Goal: Task Accomplishment & Management: Manage account settings

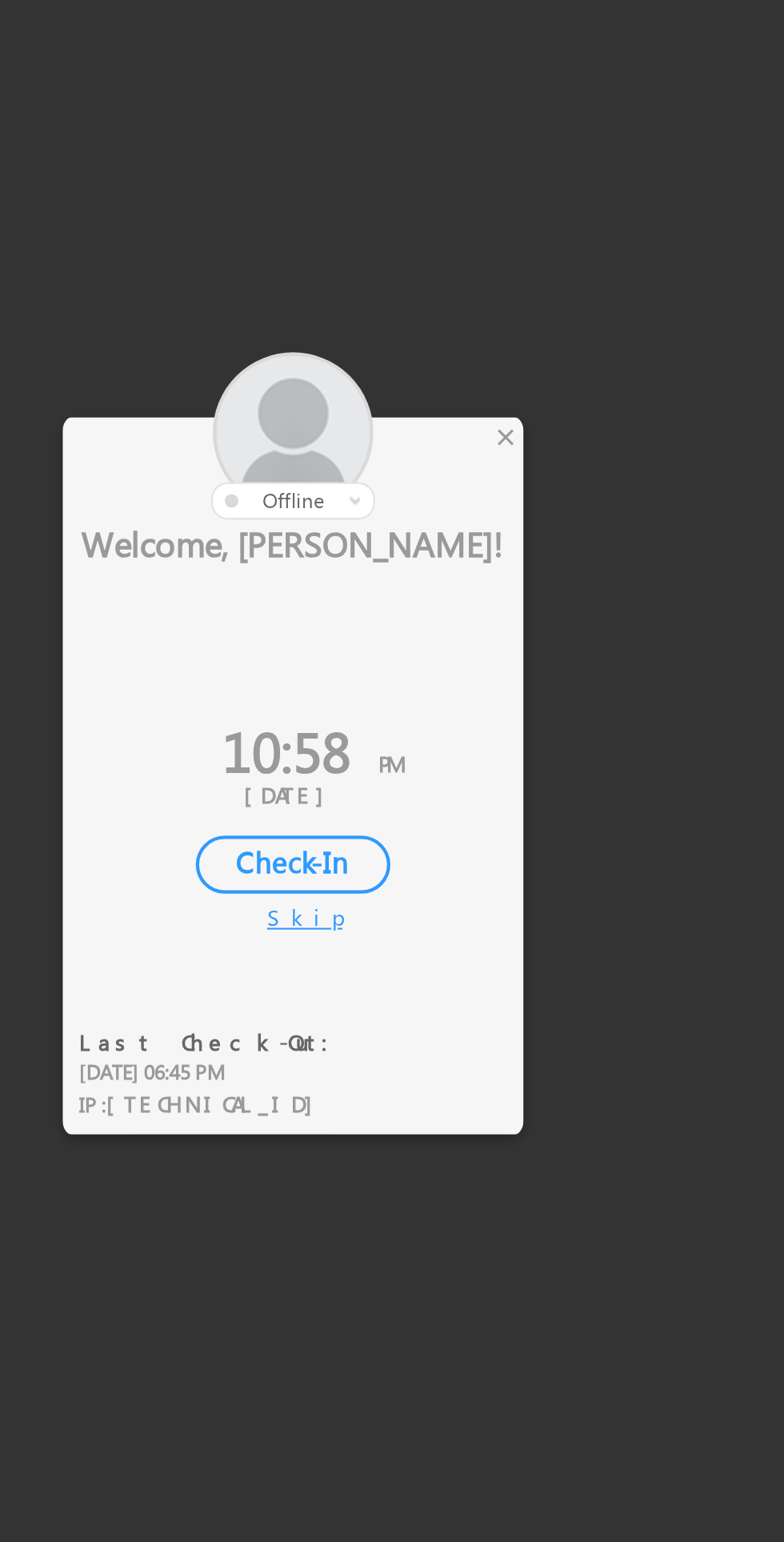
click at [461, 656] on div "×" at bounding box center [461, 657] width 16 height 17
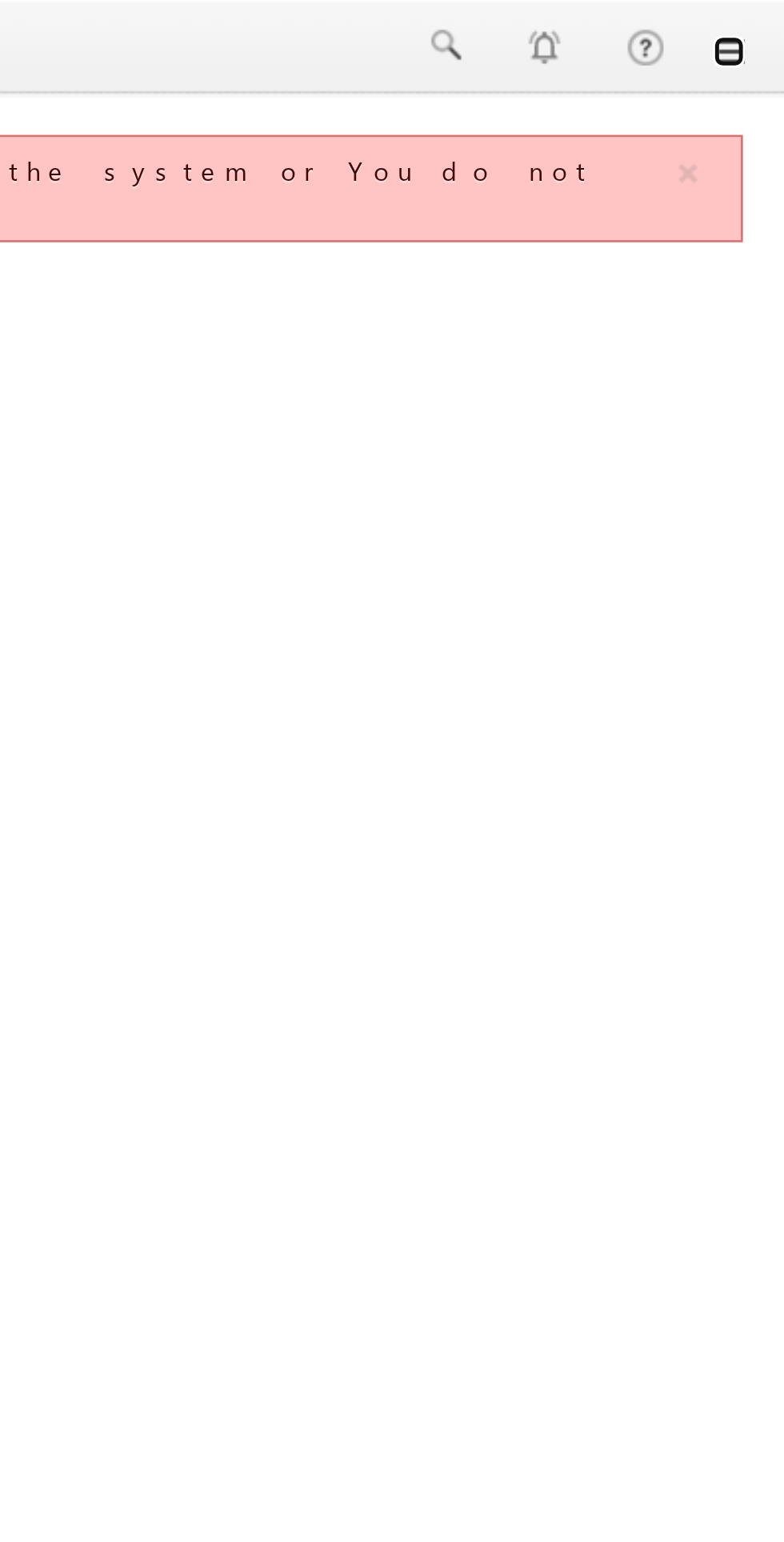
click at [759, 19] on link at bounding box center [761, 21] width 13 height 13
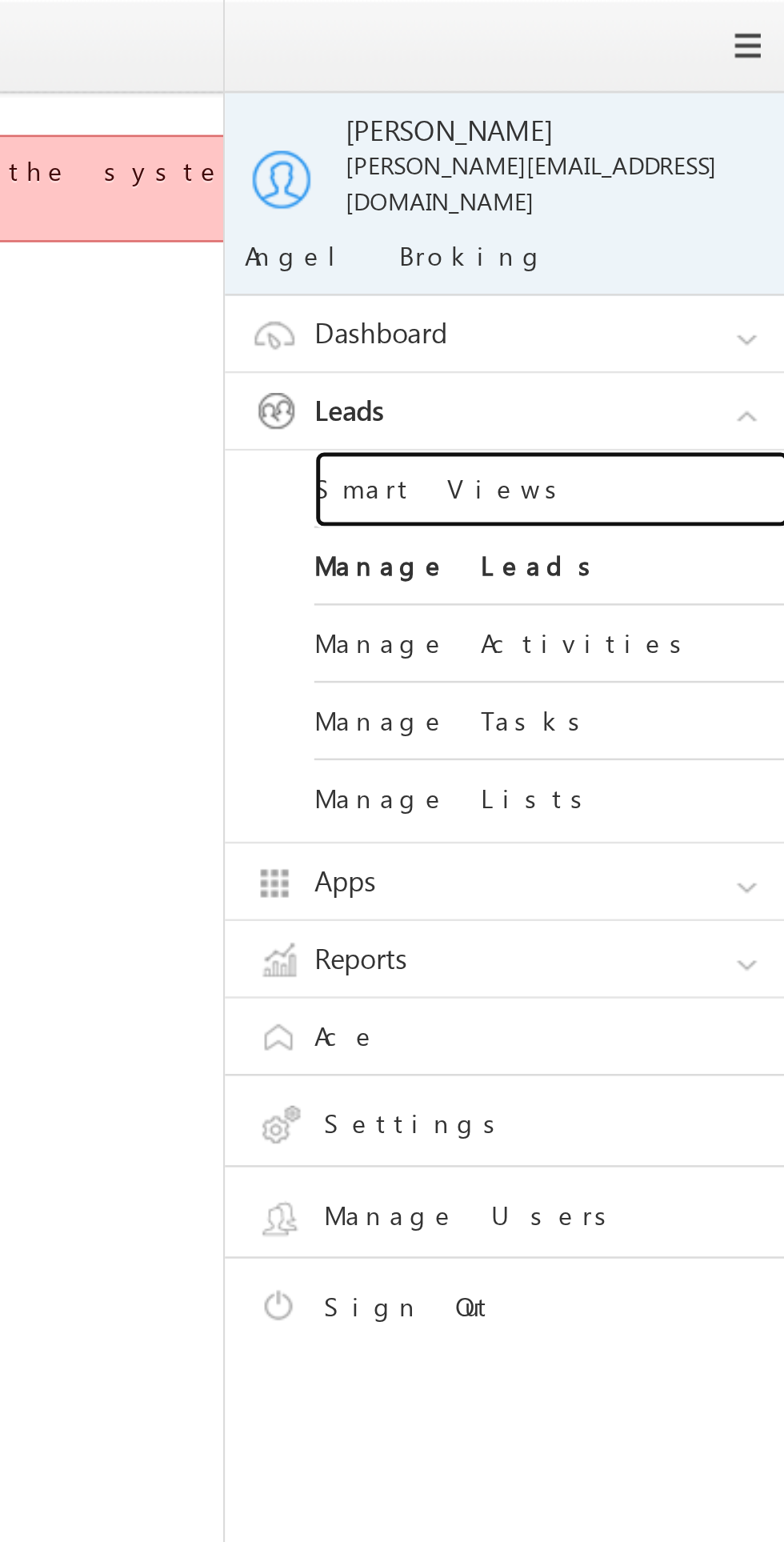
click at [644, 181] on link "Smart Views" at bounding box center [689, 197] width 192 height 31
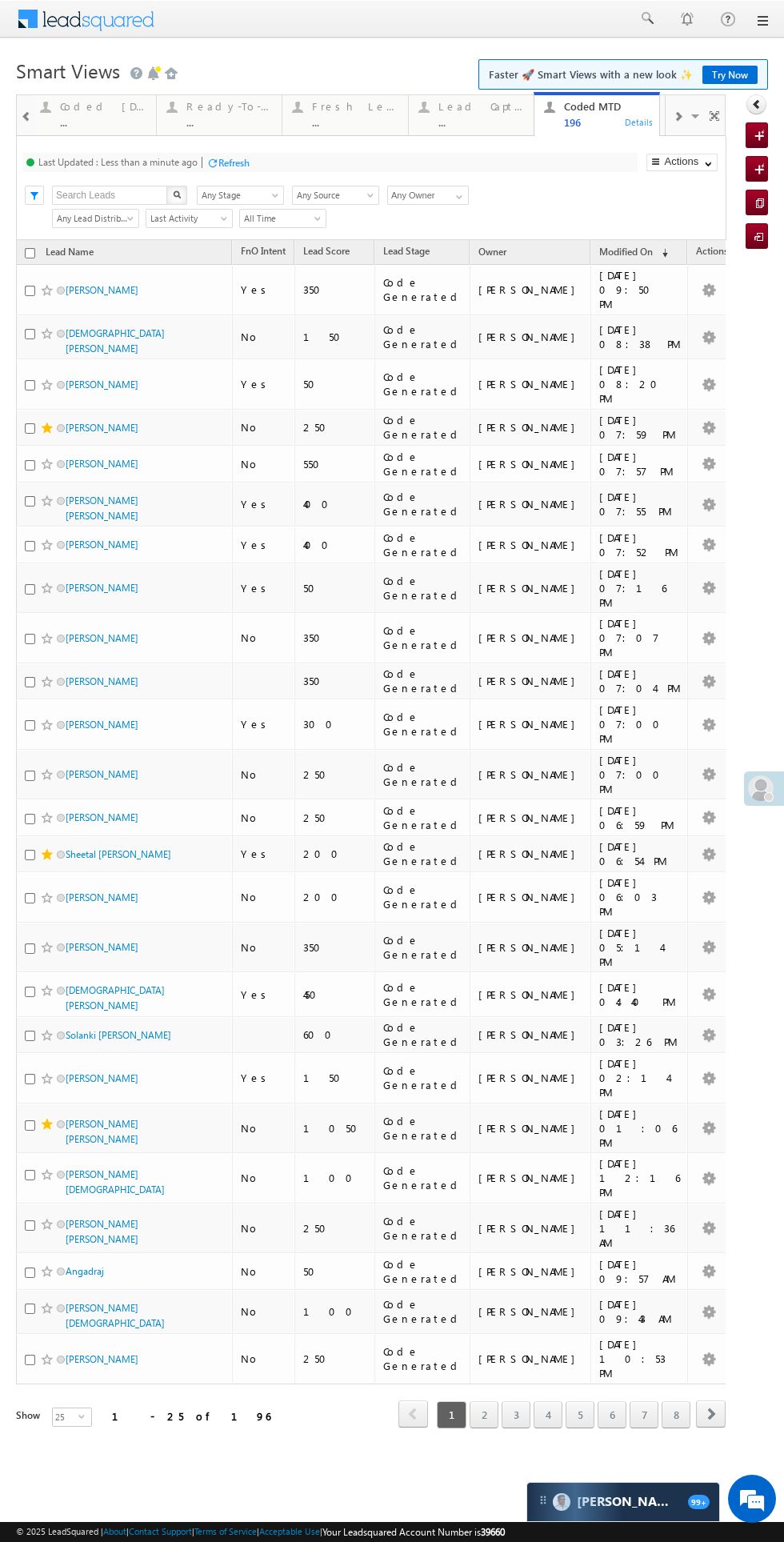
click at [101, 104] on div "Coded Today" at bounding box center [103, 106] width 87 height 13
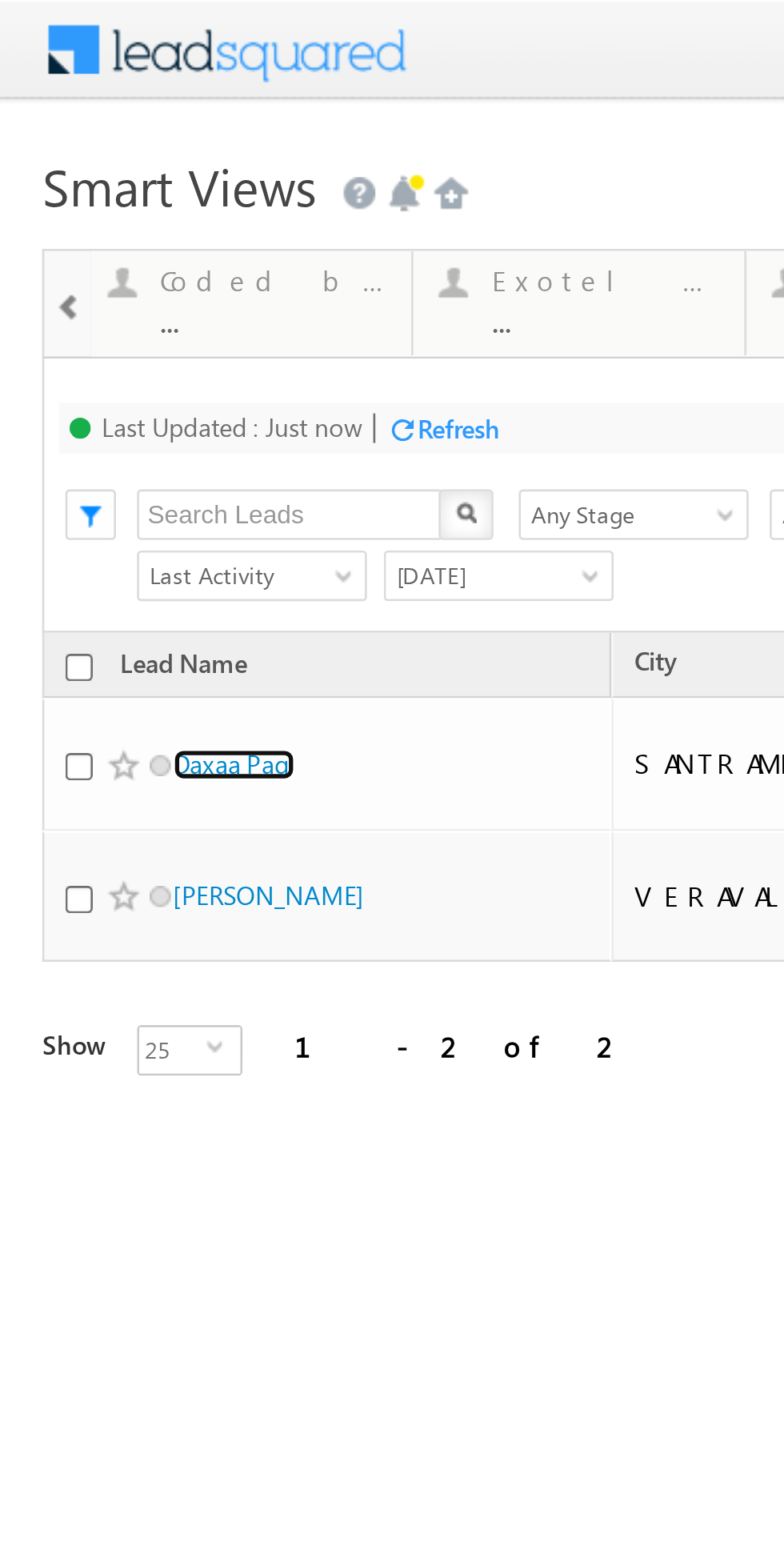
click at [100, 285] on link "Daxaa Pagi" at bounding box center [88, 290] width 46 height 12
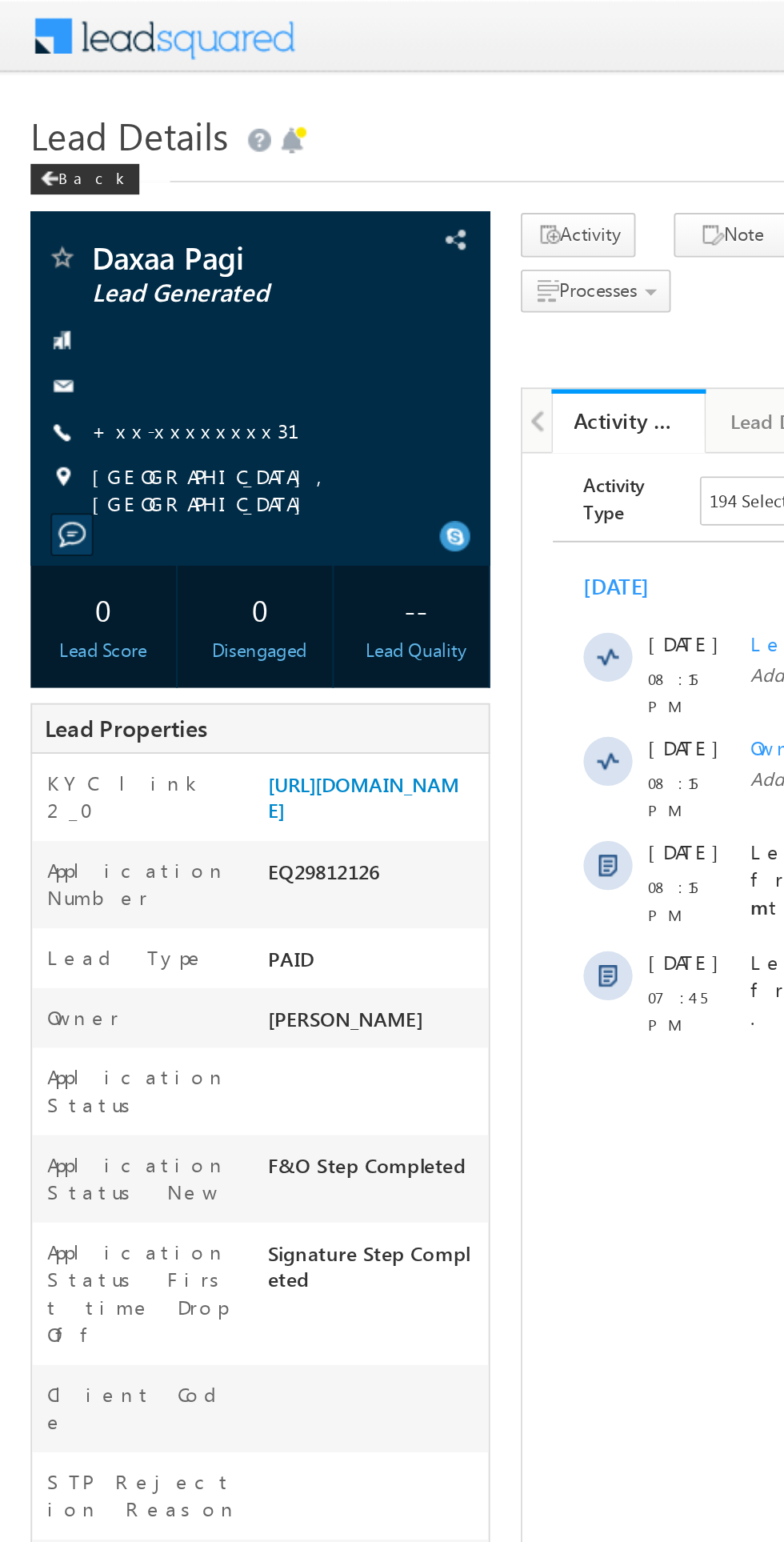
click at [105, 226] on link "+xx-xxxxxxxx31" at bounding box center [112, 225] width 128 height 14
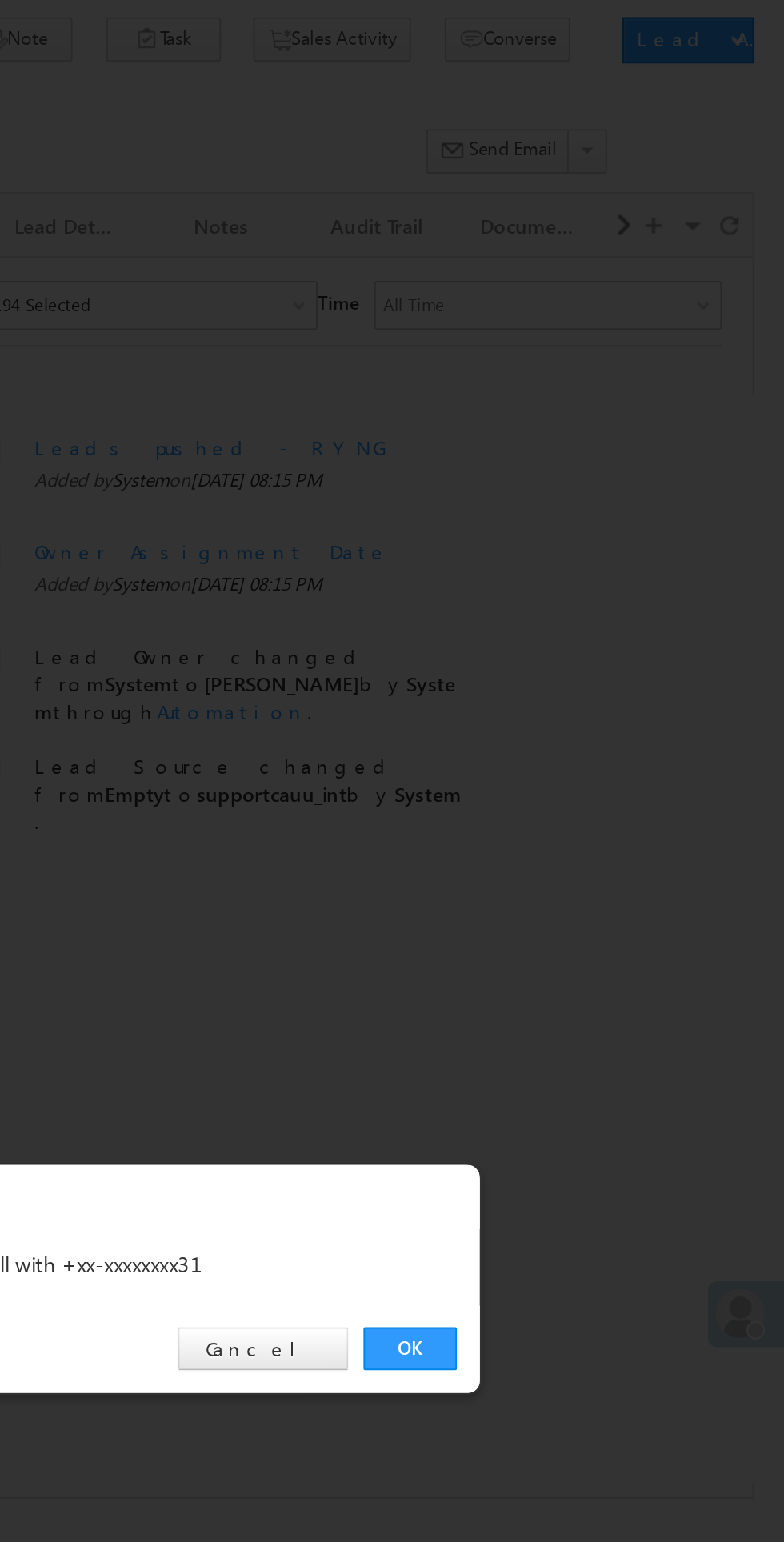
click at [579, 818] on link "OK" at bounding box center [588, 807] width 49 height 23
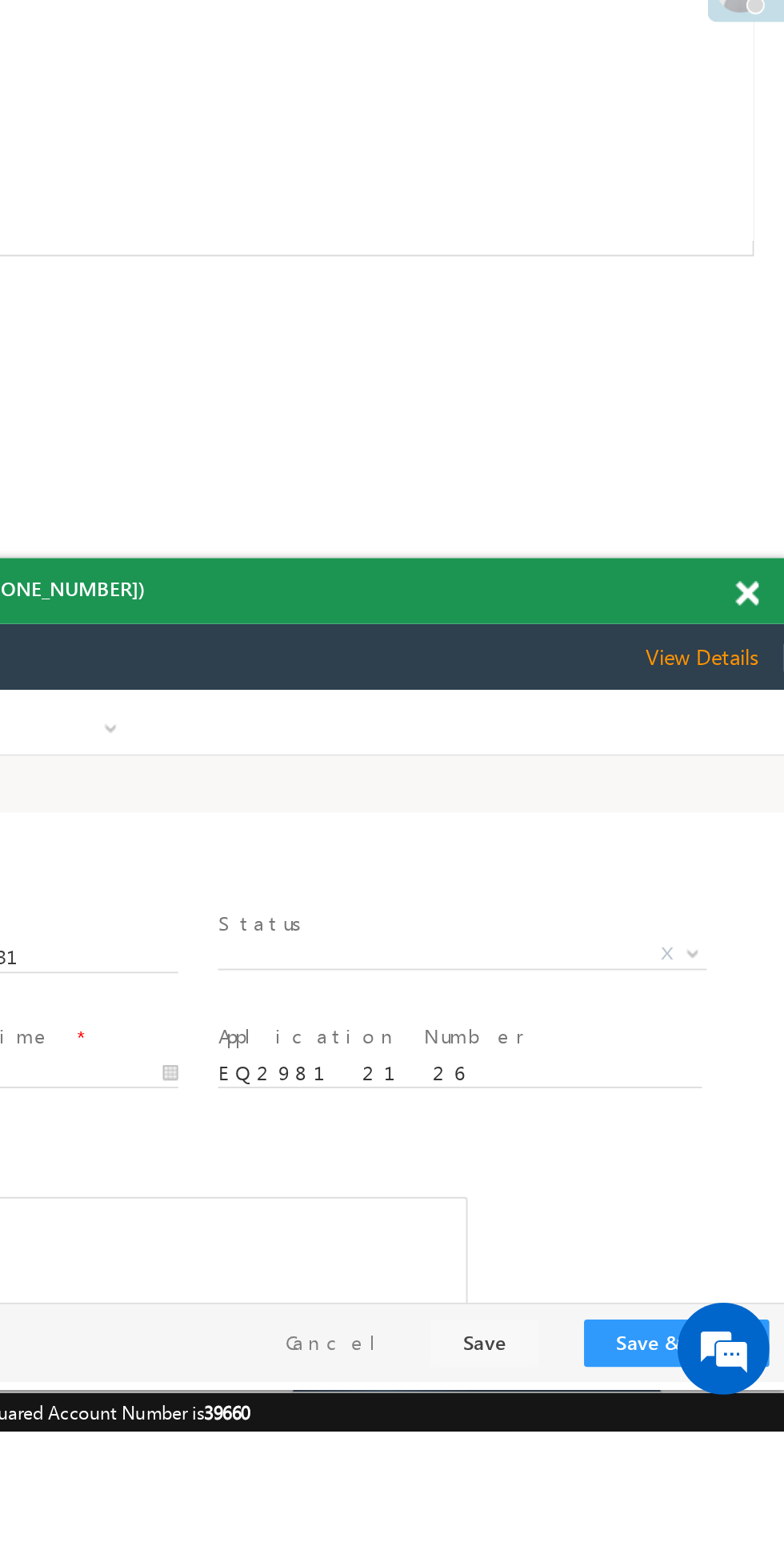
click at [49, 823] on span "X" at bounding box center [67, 828] width 254 height 16
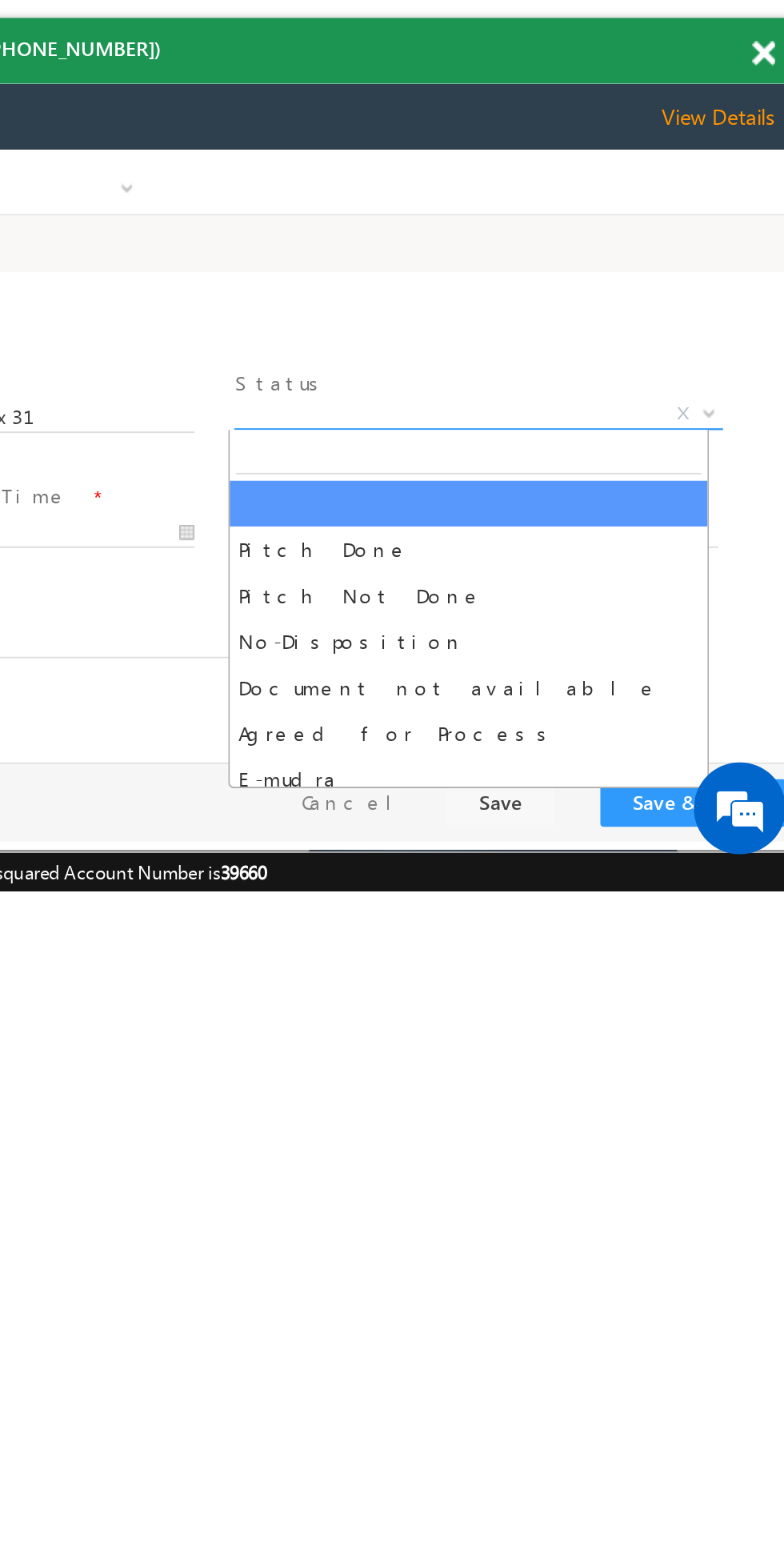
select select "Pitch Not Done"
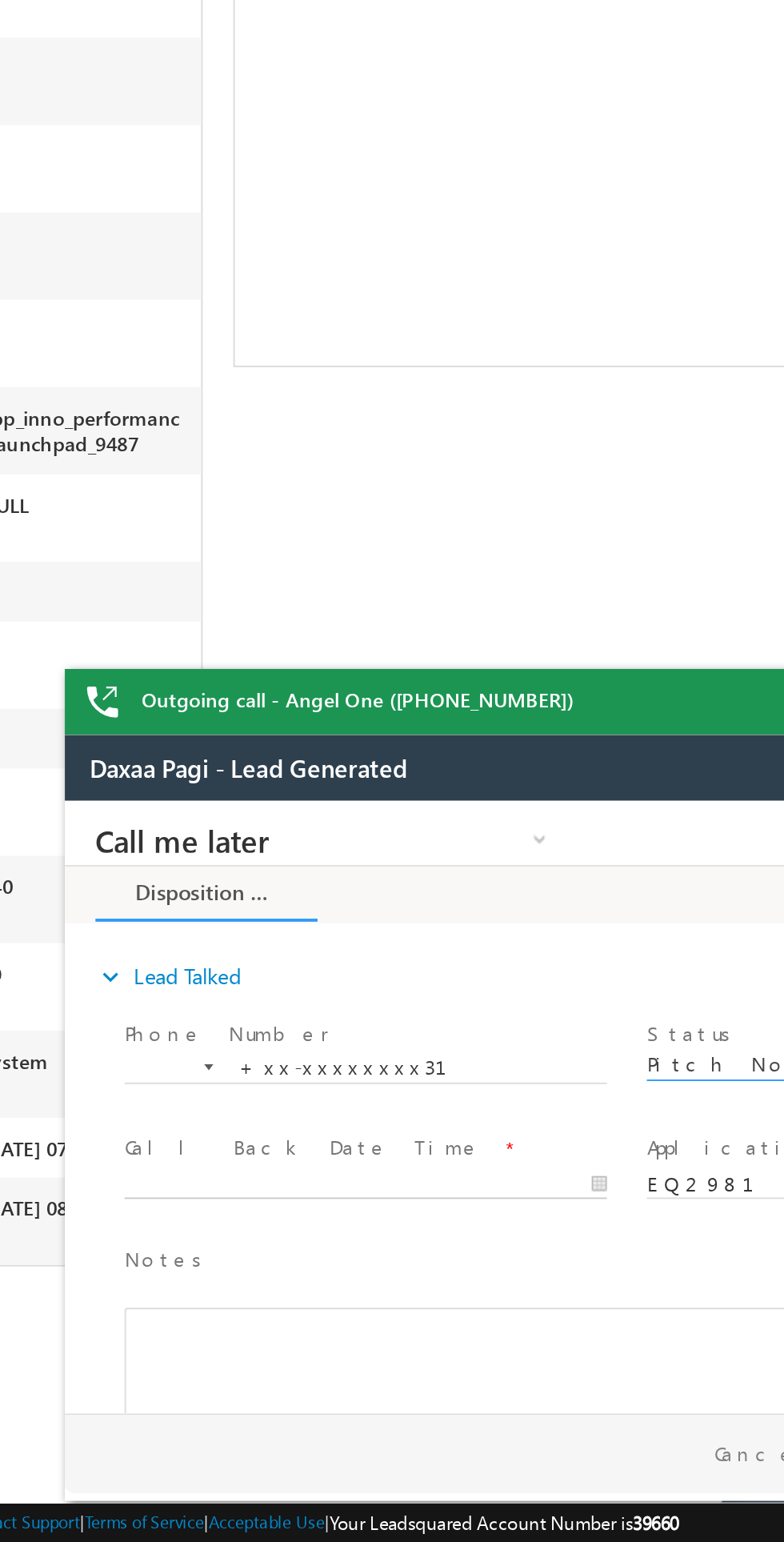
click at [212, 1002] on body "Call me later Cross Sell Customer Drop-off reasons Language Barrier Not Interes…" at bounding box center [365, 960] width 600 height 320
type input "09/30/25 11:00 PM"
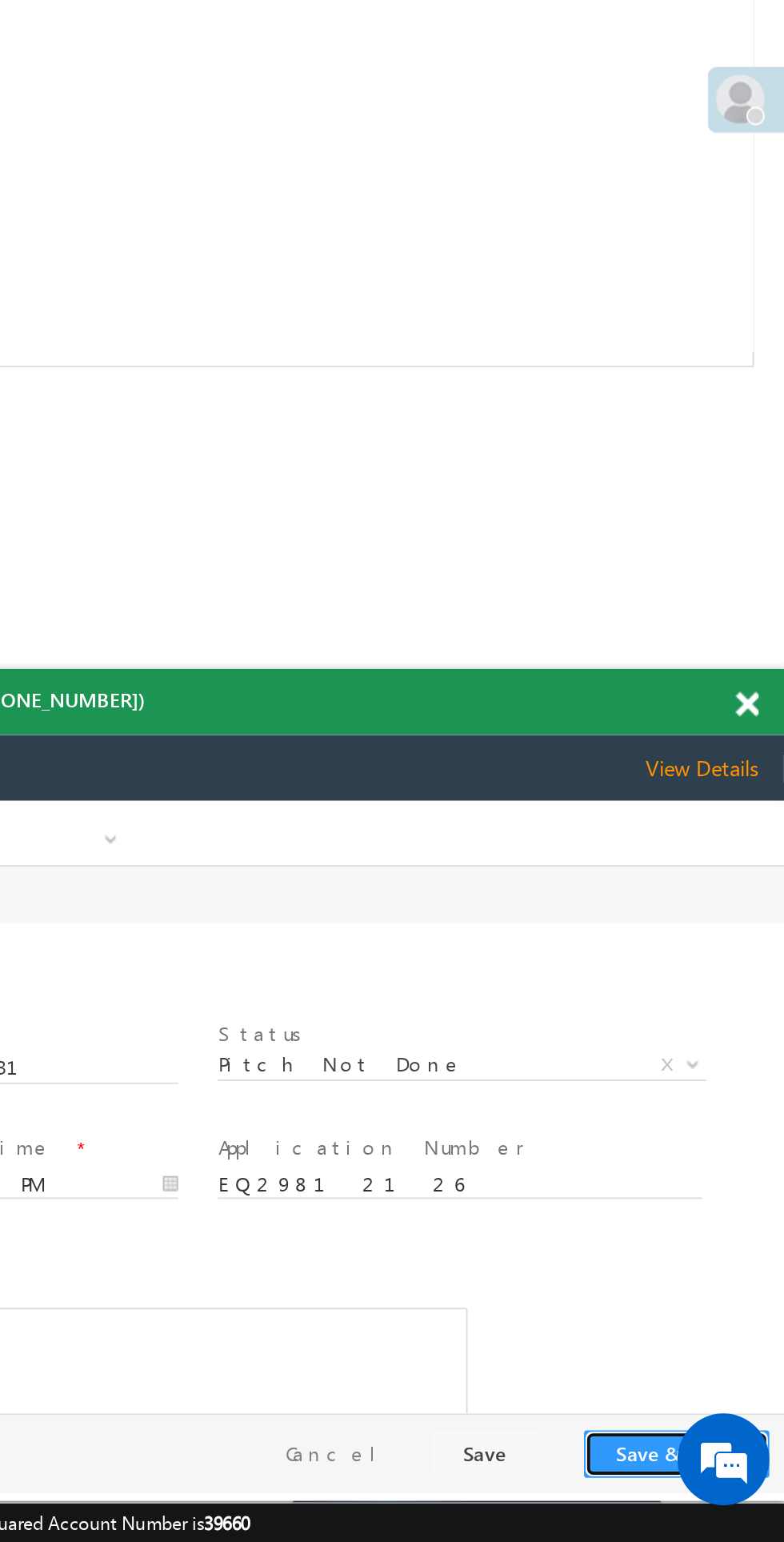
click at [146, 1153] on button "Save & Close" at bounding box center [180, 1141] width 97 height 25
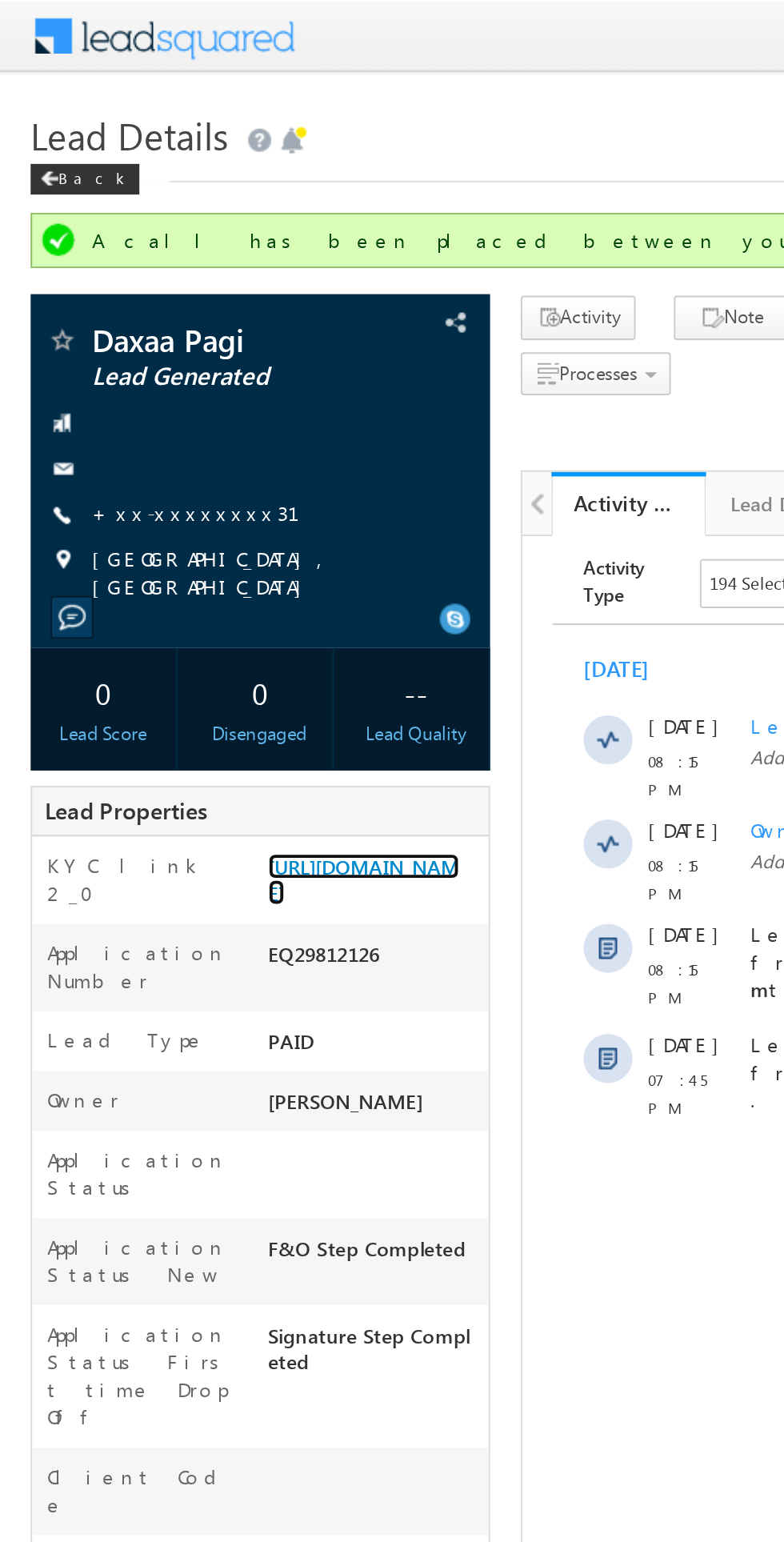
click at [193, 473] on link "https://angelbroking1-pk3em7sa.customui-test.leadsquared.com?leadId=61f7f02f-ff…" at bounding box center [189, 459] width 100 height 27
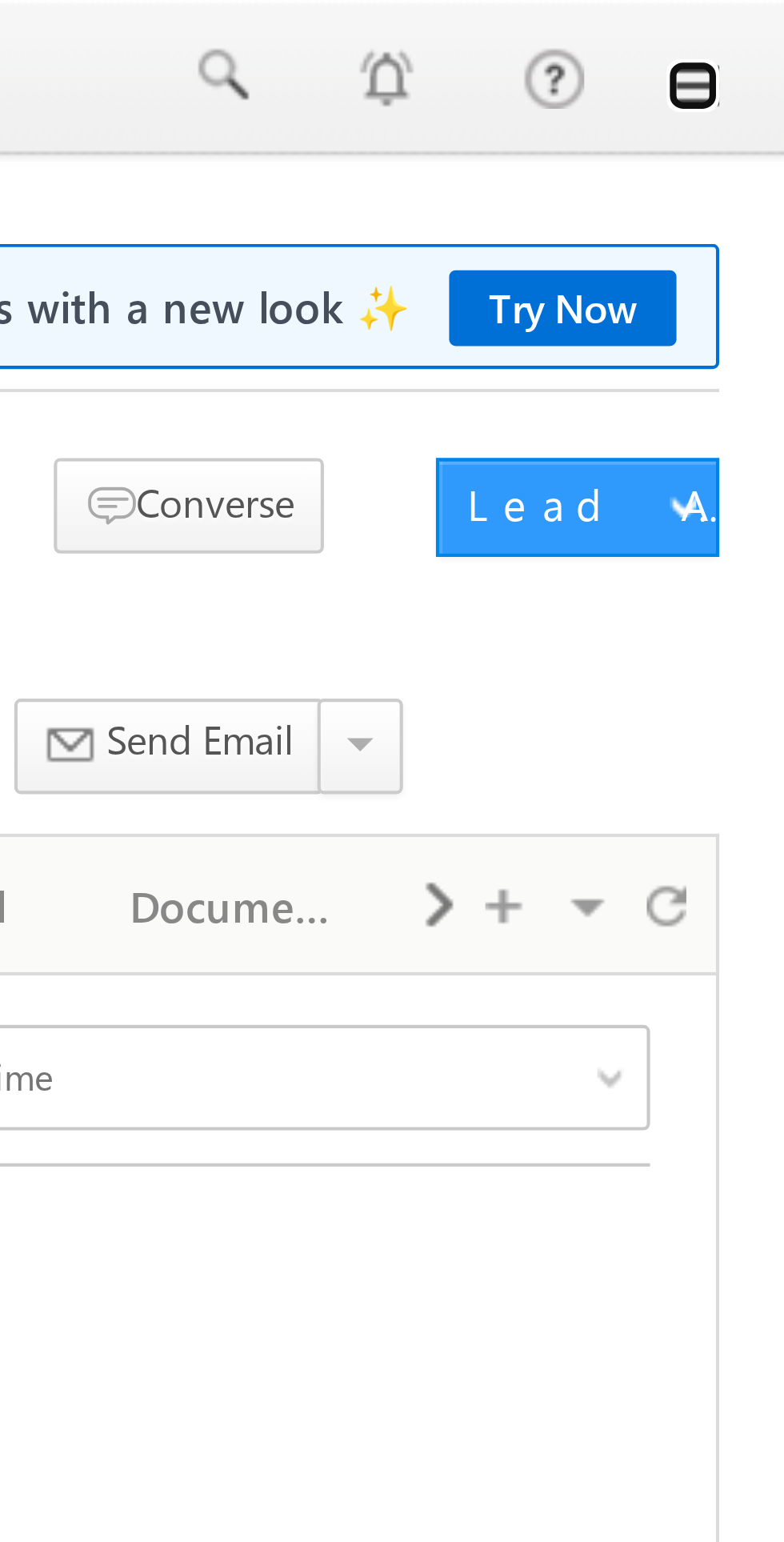
click at [761, 17] on link at bounding box center [761, 21] width 13 height 13
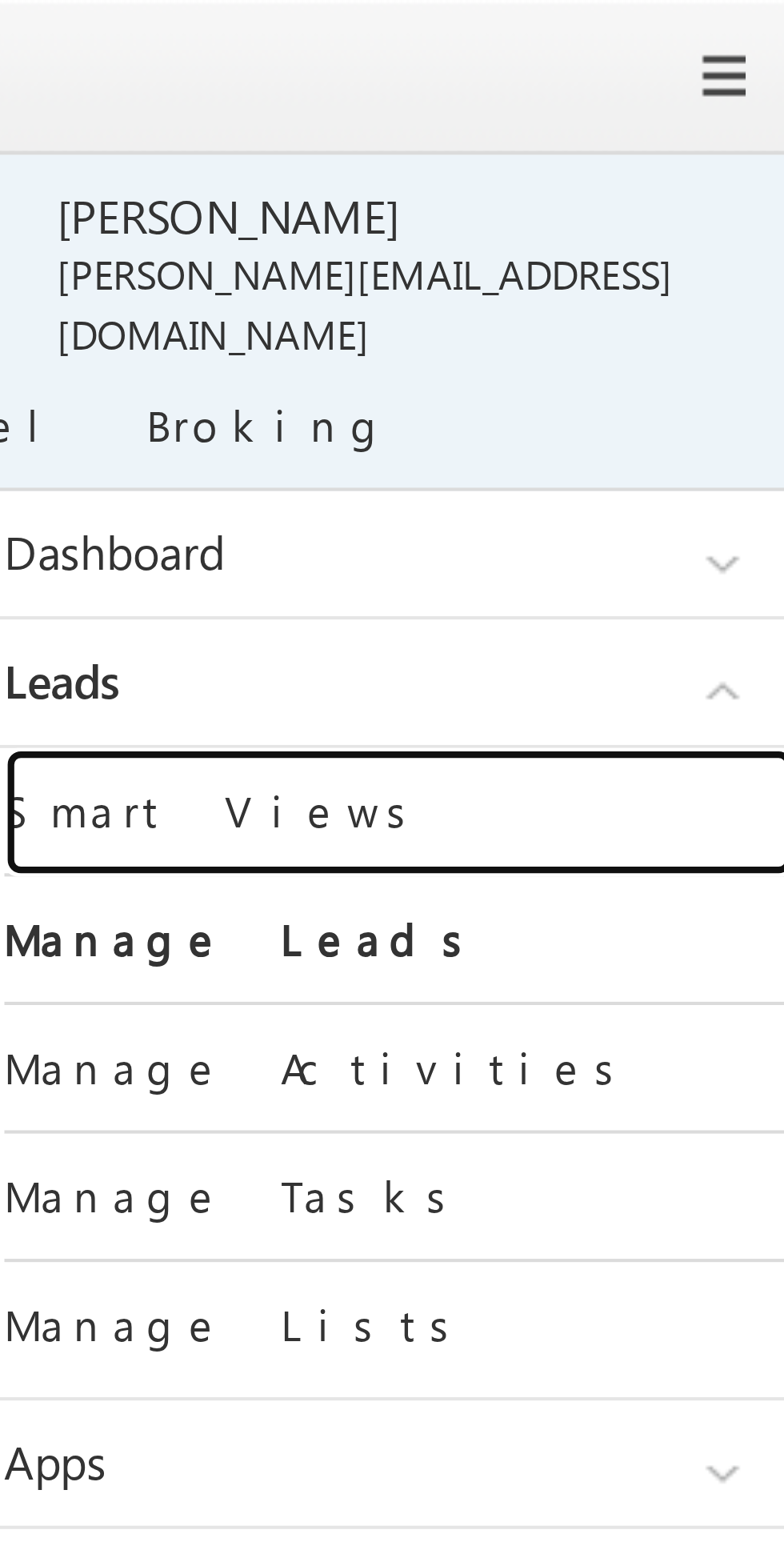
click at [655, 182] on link "Smart Views" at bounding box center [689, 197] width 192 height 31
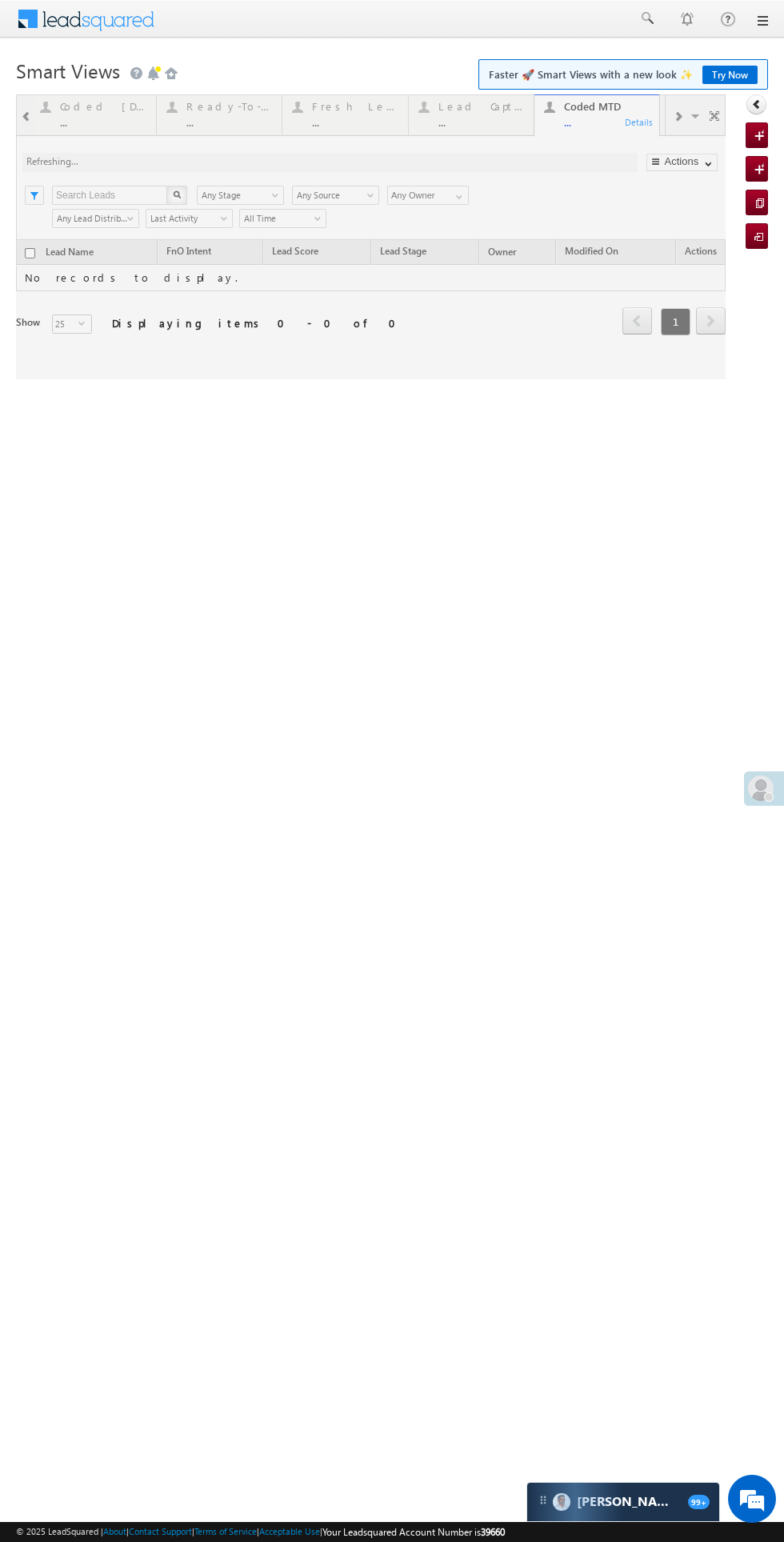
click at [515, 379] on div at bounding box center [370, 237] width 709 height 285
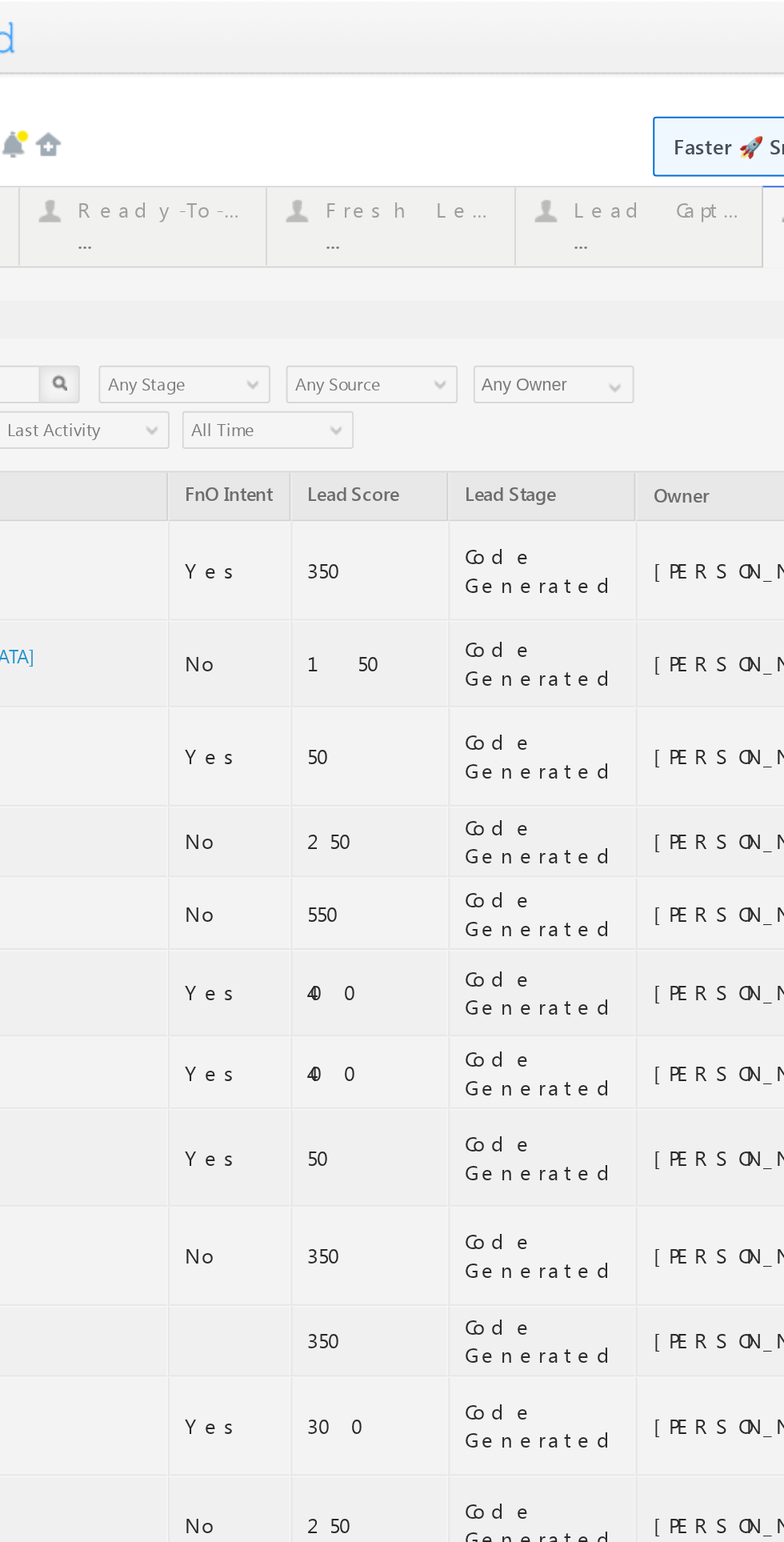
click at [53, 104] on div at bounding box center [82, 784] width 709 height 1378
click at [52, 104] on div at bounding box center [82, 784] width 709 height 1378
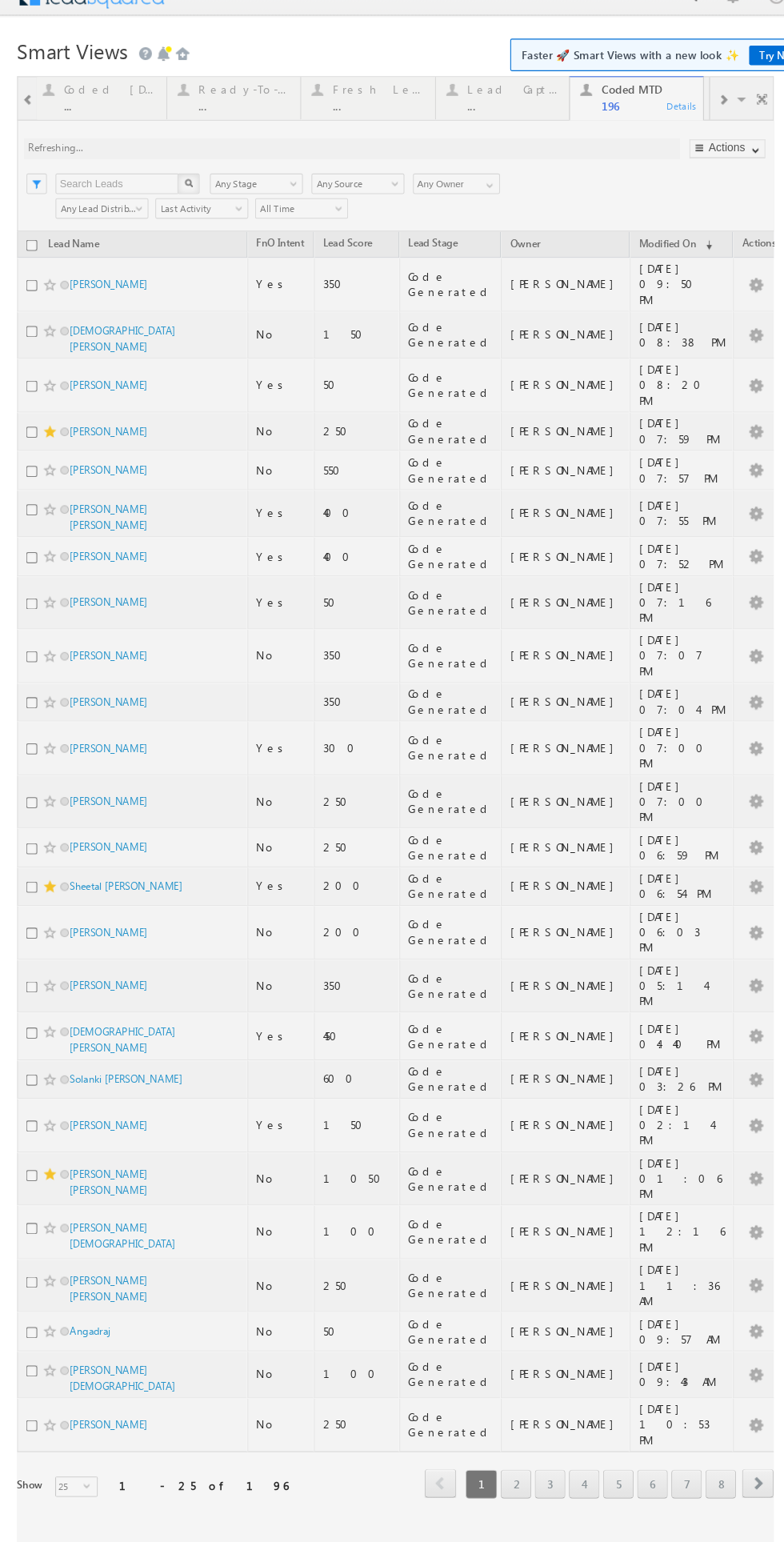
click at [344, 80] on div at bounding box center [370, 759] width 709 height 1378
click at [345, 80] on div at bounding box center [370, 759] width 709 height 1378
click at [344, 81] on div at bounding box center [370, 759] width 709 height 1378
click at [353, 104] on div at bounding box center [370, 759] width 709 height 1378
click at [334, 78] on div at bounding box center [370, 759] width 709 height 1378
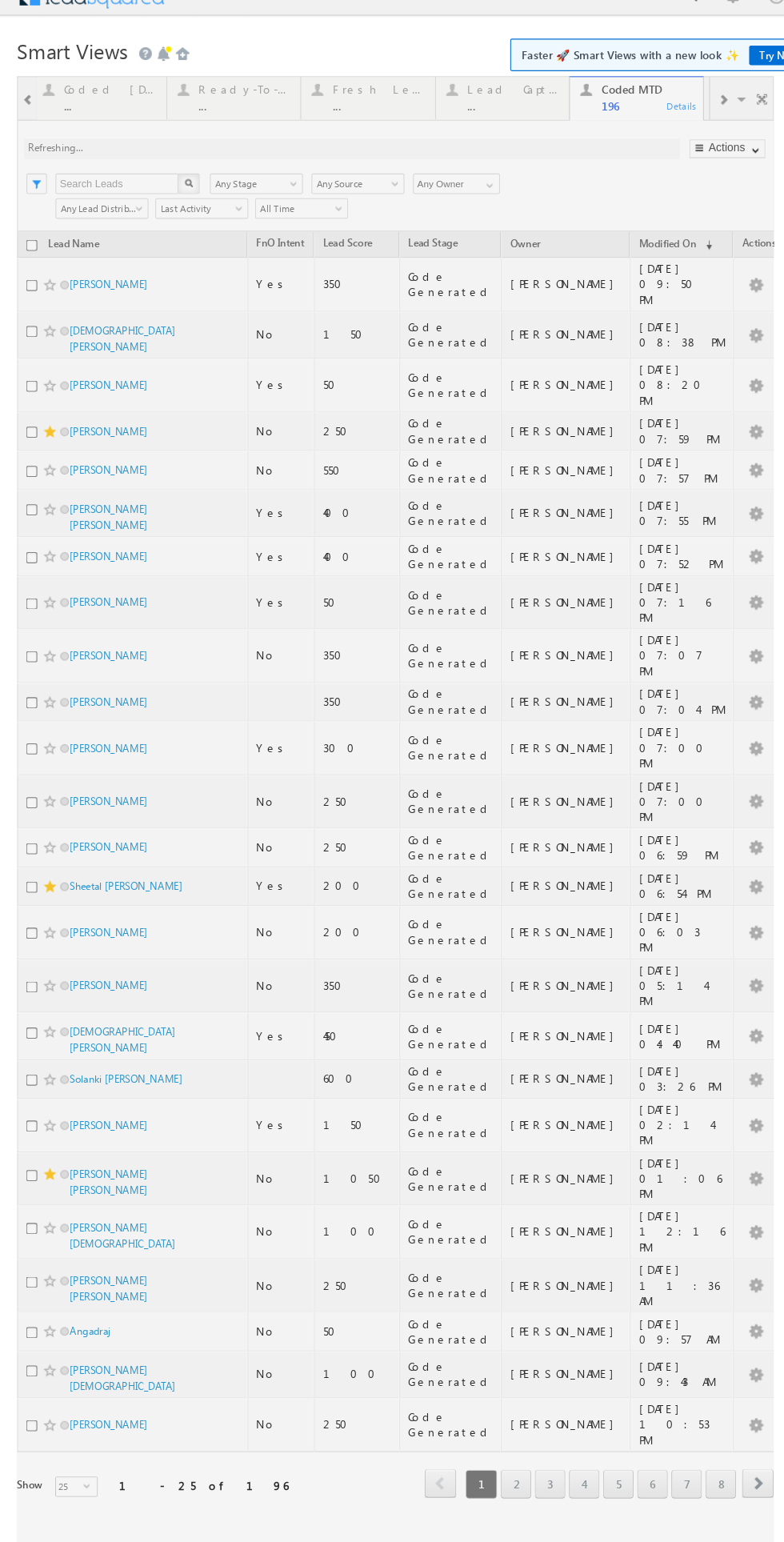
click at [448, 179] on div at bounding box center [370, 759] width 709 height 1378
click at [447, 180] on div at bounding box center [370, 759] width 709 height 1378
click at [448, 206] on div at bounding box center [370, 759] width 709 height 1378
click at [470, 195] on div at bounding box center [370, 759] width 709 height 1378
click at [469, 196] on div at bounding box center [370, 759] width 709 height 1378
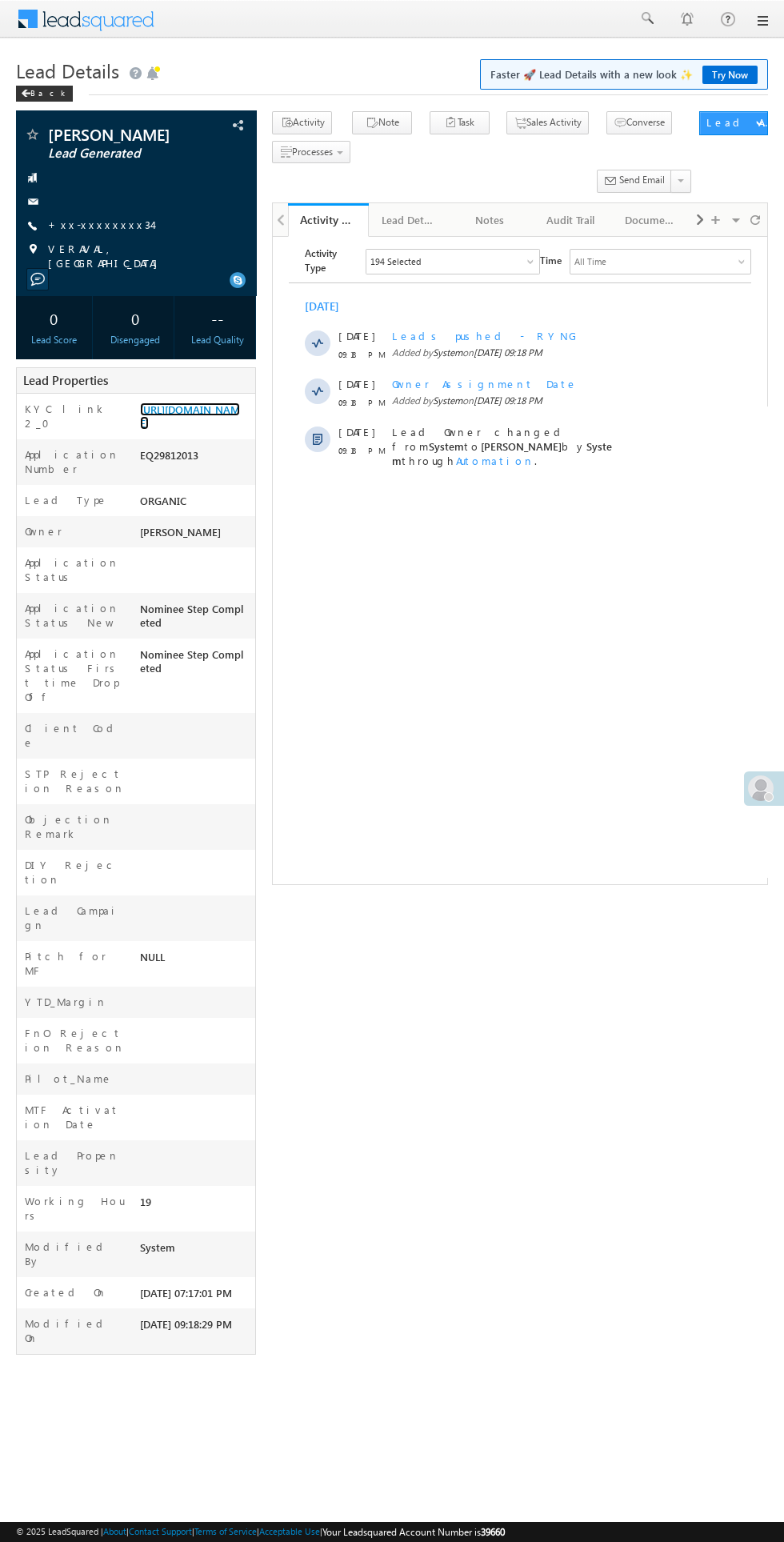
click at [199, 430] on link "[URL][DOMAIN_NAME]" at bounding box center [189, 416] width 100 height 27
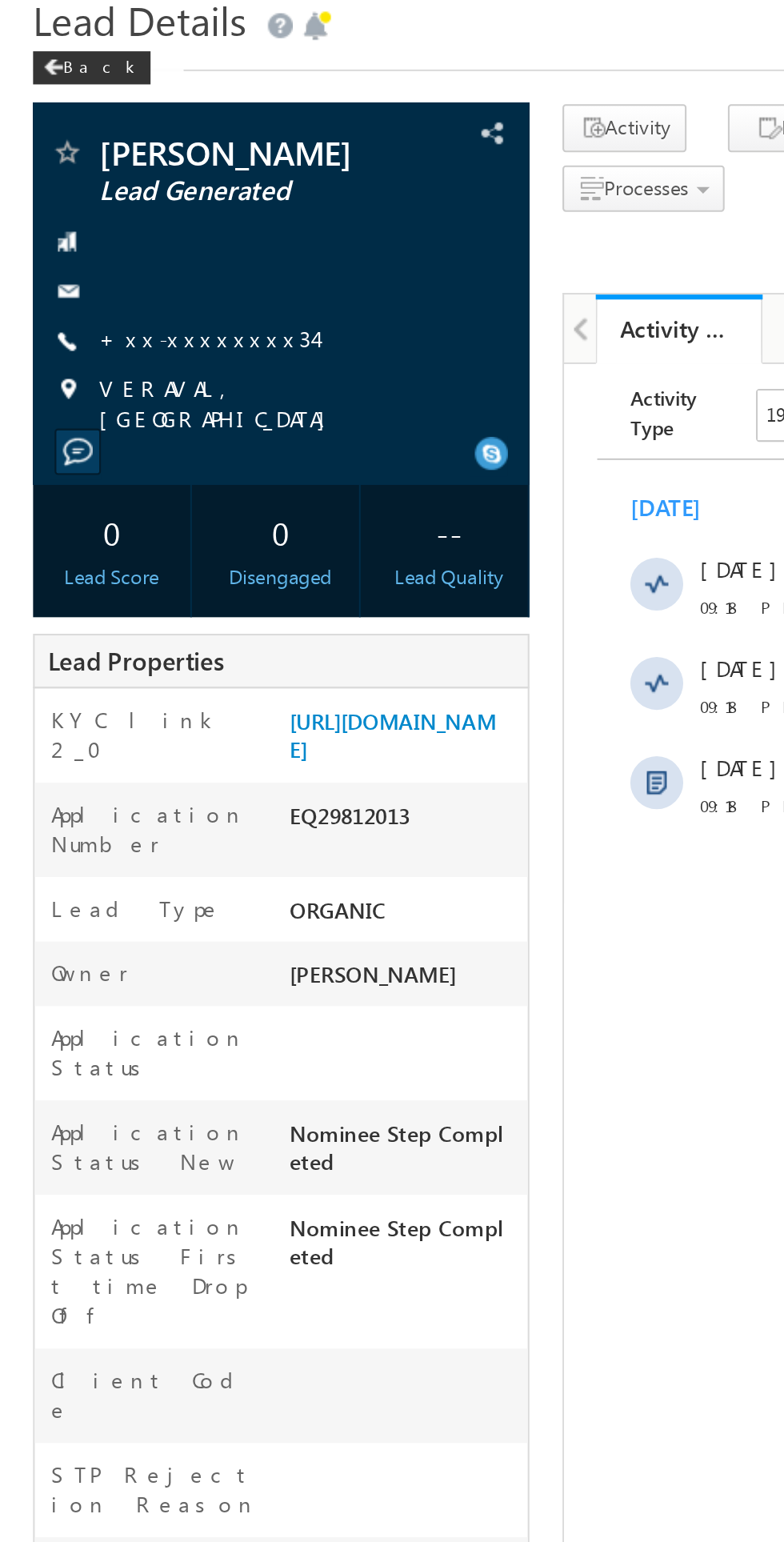
click at [99, 232] on link "+xx-xxxxxxxx34" at bounding box center [100, 225] width 104 height 14
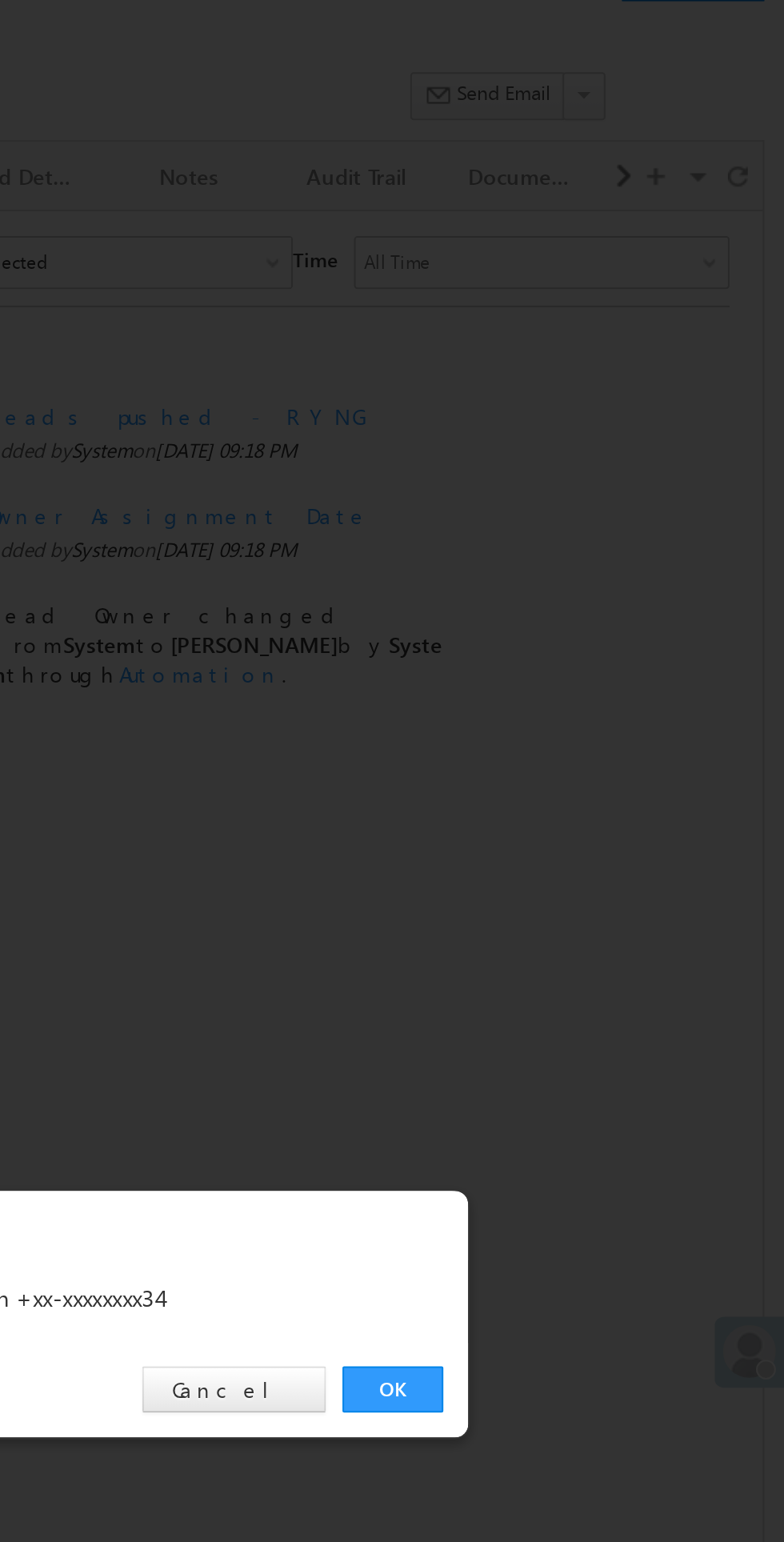
click at [582, 818] on link "OK" at bounding box center [588, 807] width 49 height 23
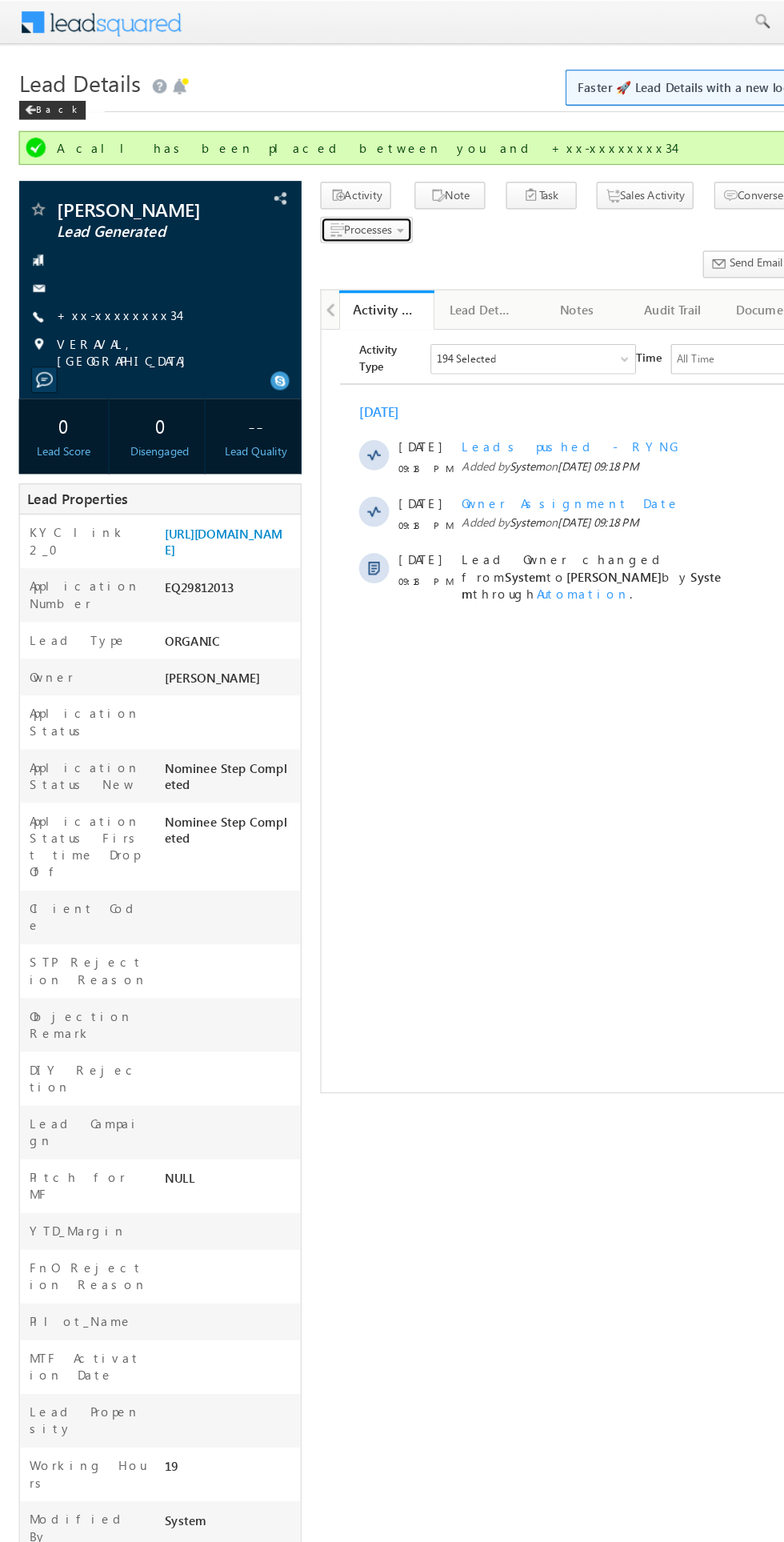
click at [318, 195] on span "Processes" at bounding box center [312, 195] width 41 height 12
click at [0, 0] on span "Call me later" at bounding box center [0, 0] width 0 height 0
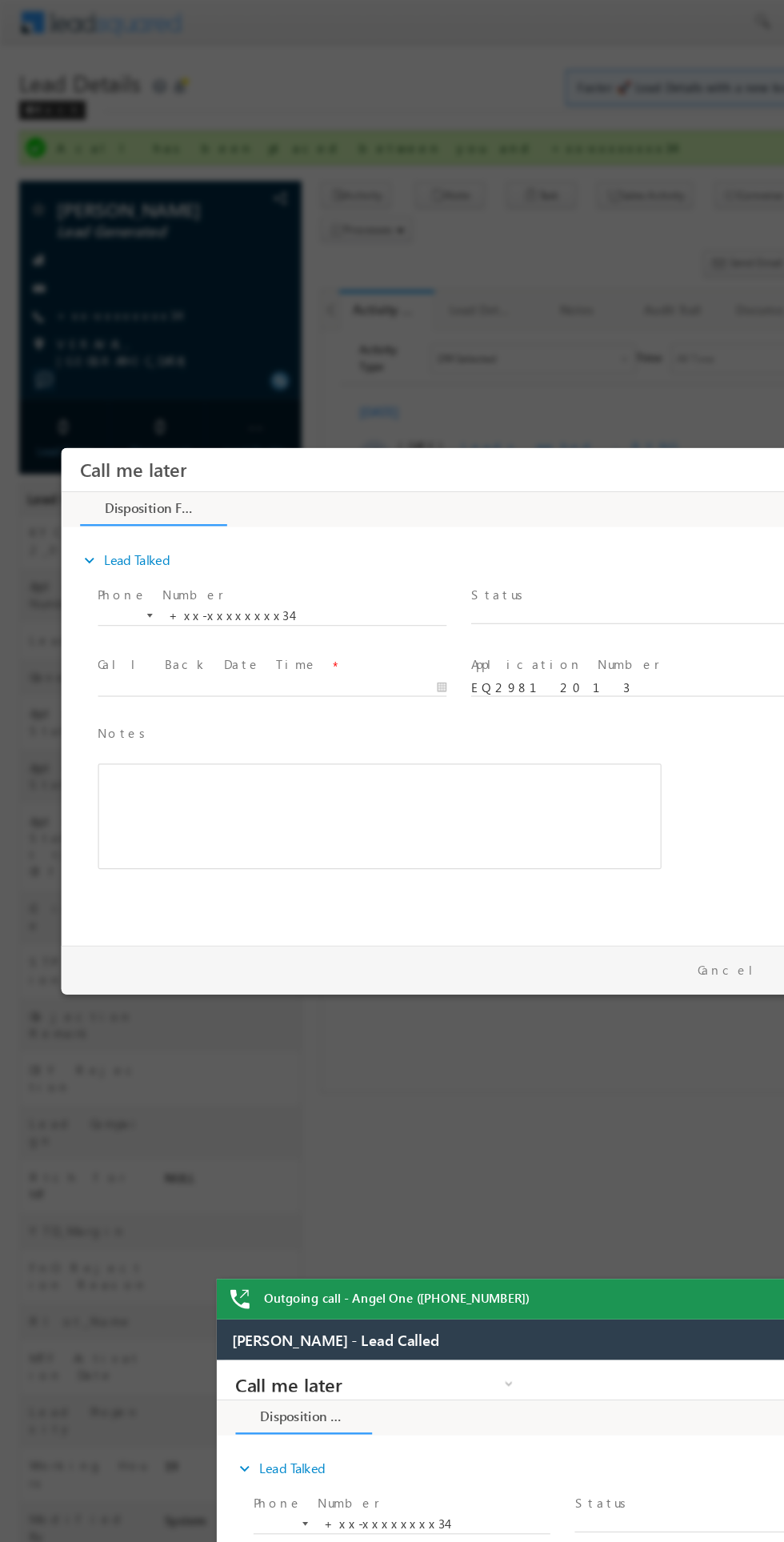
click at [527, 582] on span "X" at bounding box center [558, 589] width 298 height 16
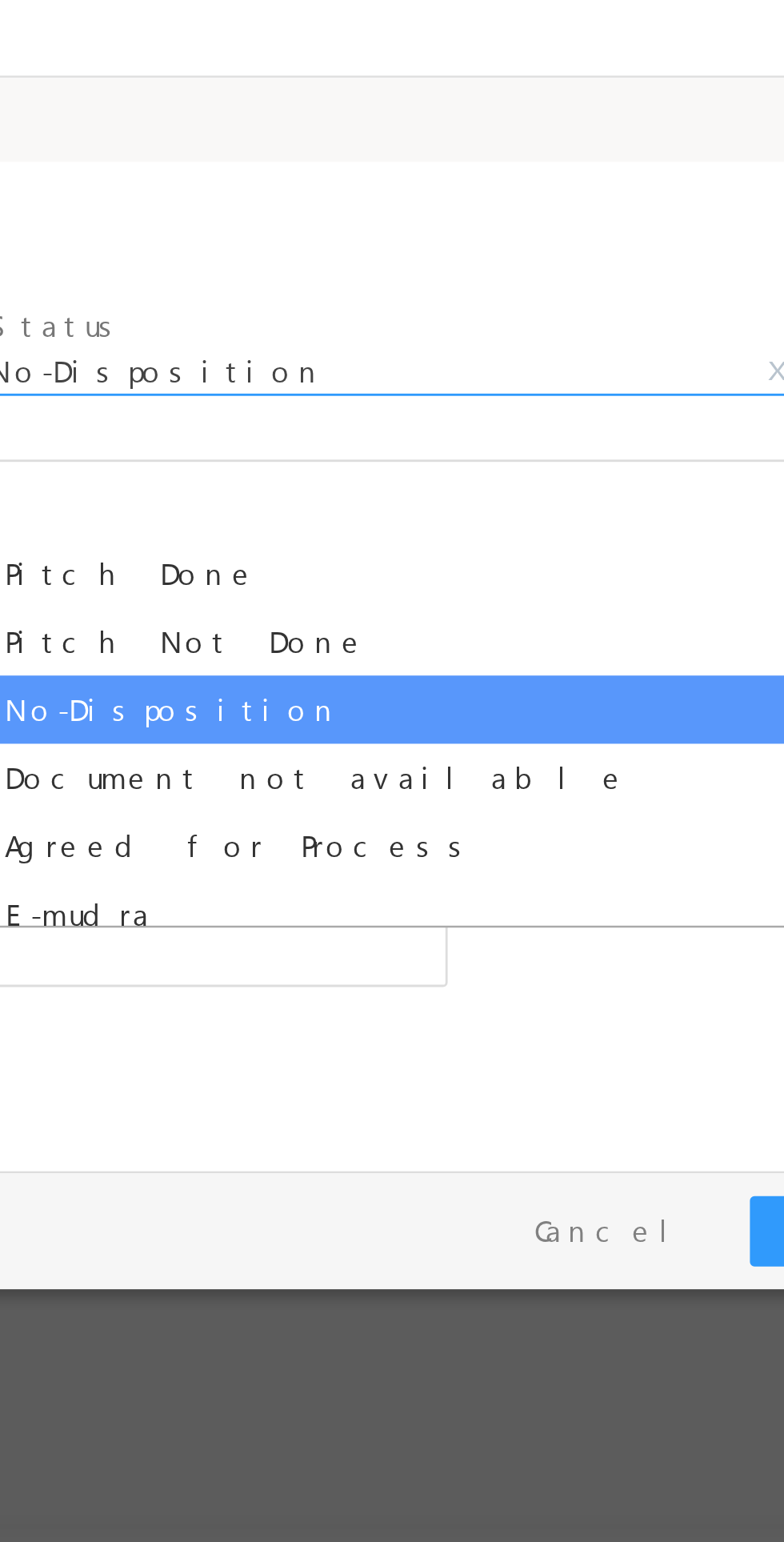
select select "Pitch Not Done"
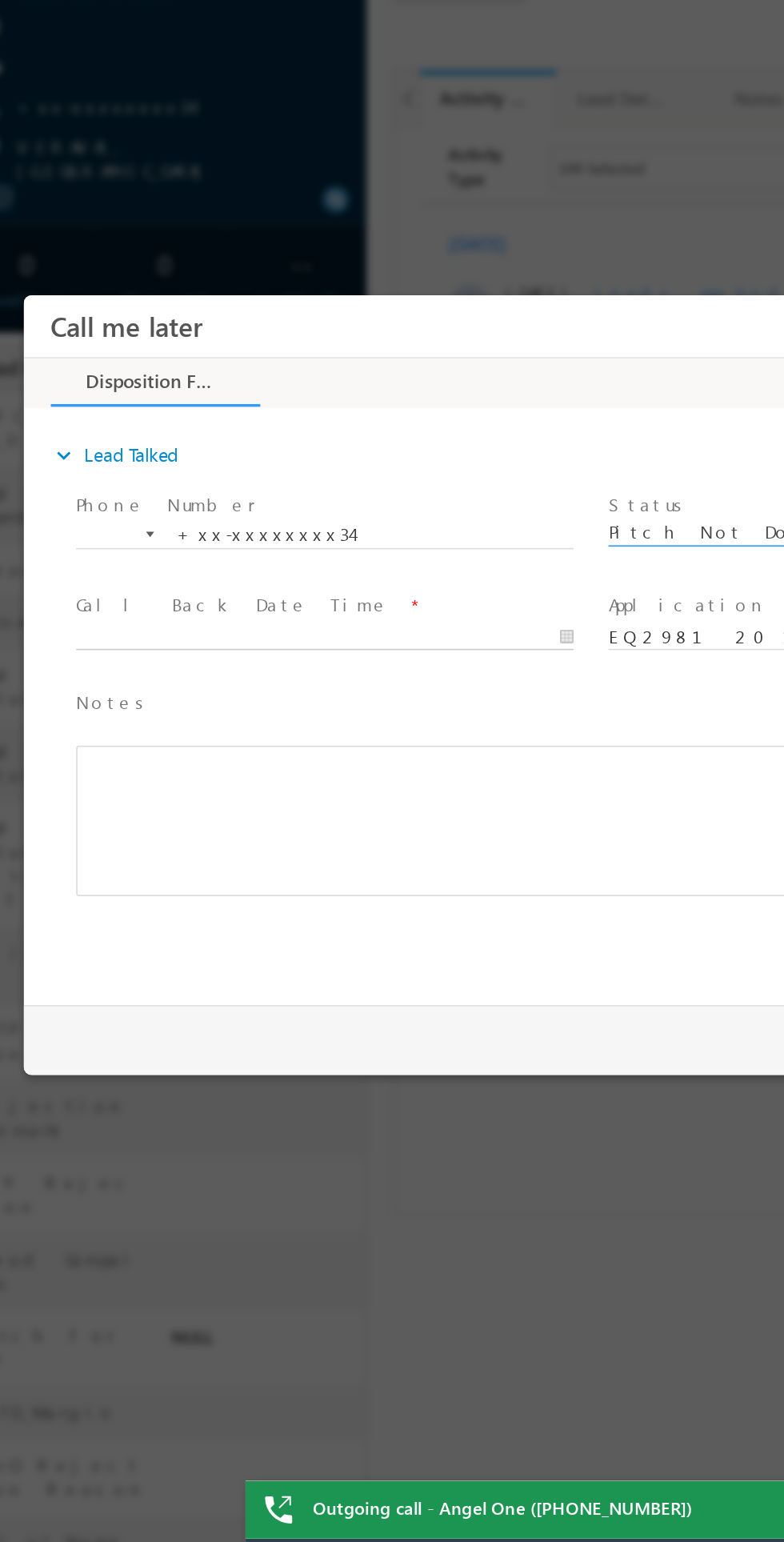
click at [186, 495] on body "Call me later ×" at bounding box center [363, 502] width 680 height 416
type input "09/30/25 11:08 PM"
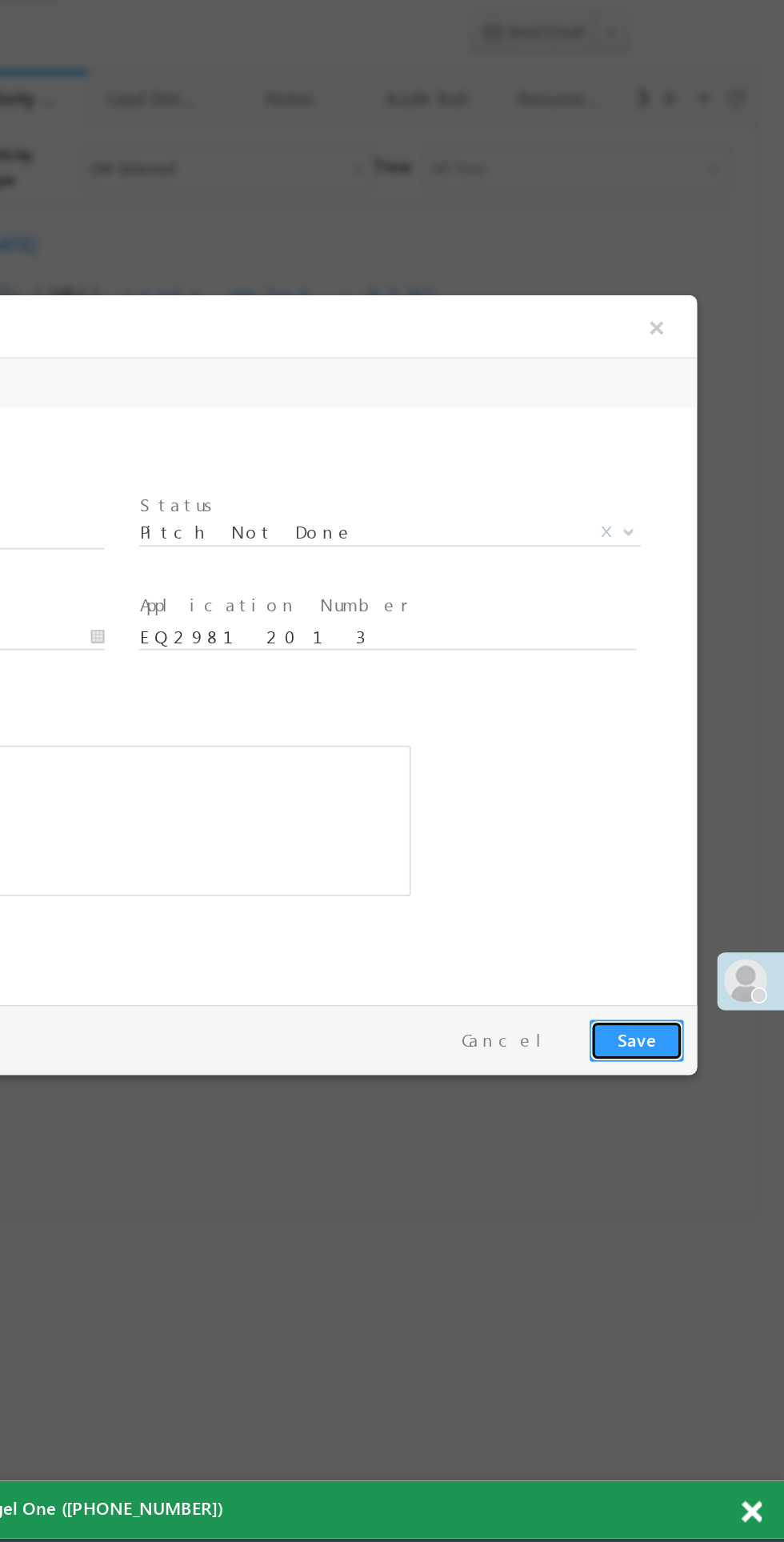
click at [183, 726] on button "Save" at bounding box center [199, 738] width 56 height 25
